Goal: Task Accomplishment & Management: Manage account settings

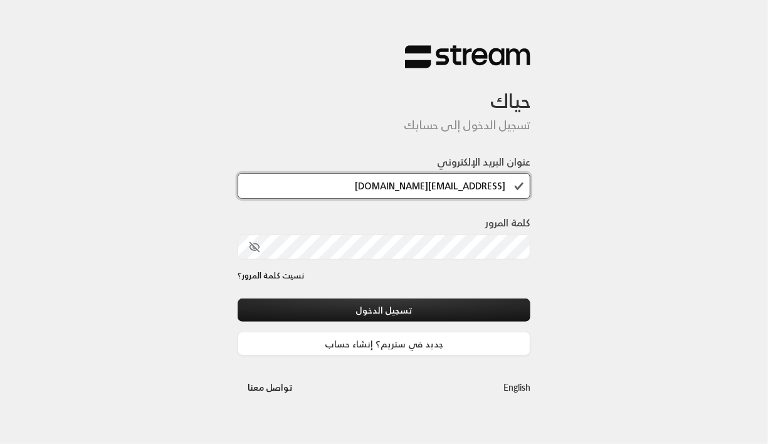
type input "[EMAIL_ADDRESS][DOMAIN_NAME]"
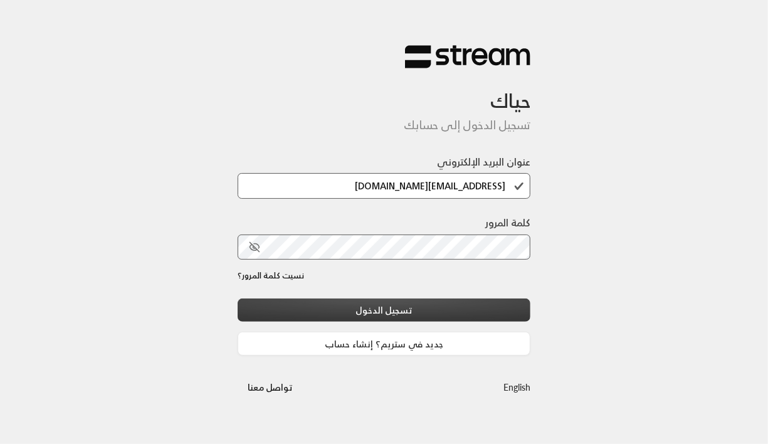
click at [390, 309] on button "تسجيل الدخول" at bounding box center [385, 310] width 294 height 23
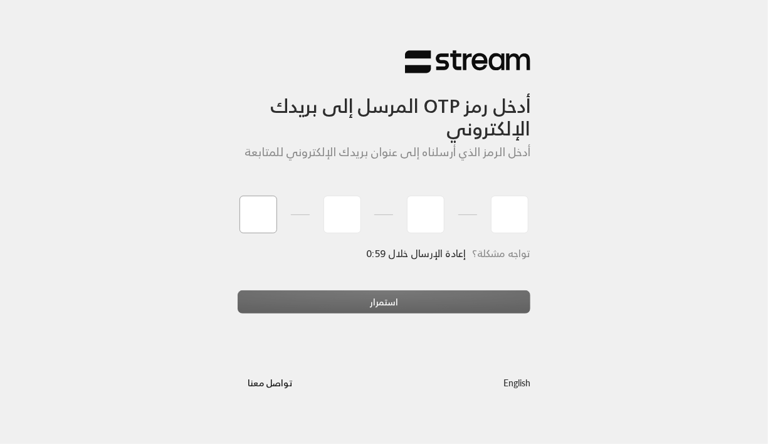
click at [267, 223] on input "tel" at bounding box center [259, 215] width 38 height 38
type input "1"
type input "2"
type input "3"
type input "4"
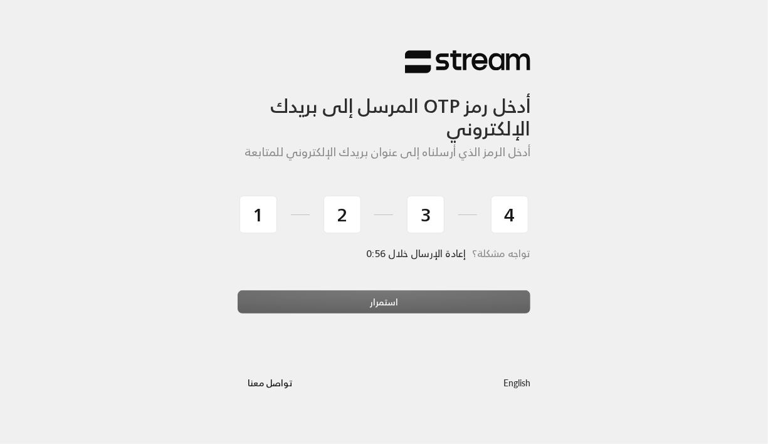
click at [319, 302] on div "استمرار" at bounding box center [385, 307] width 294 height 34
